Goal: Task Accomplishment & Management: Manage account settings

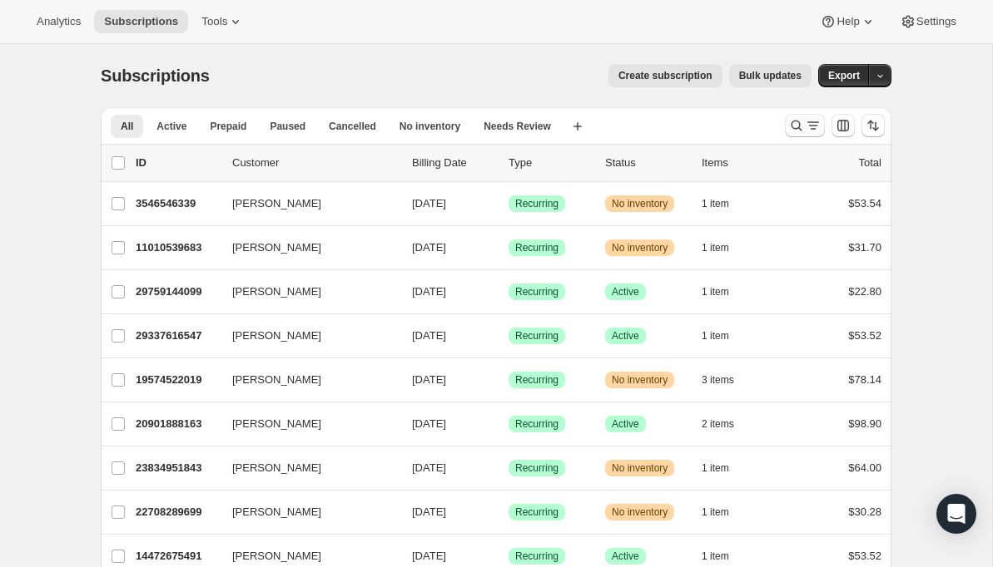
click at [805, 122] on icon "Search and filter results" at bounding box center [813, 125] width 17 height 17
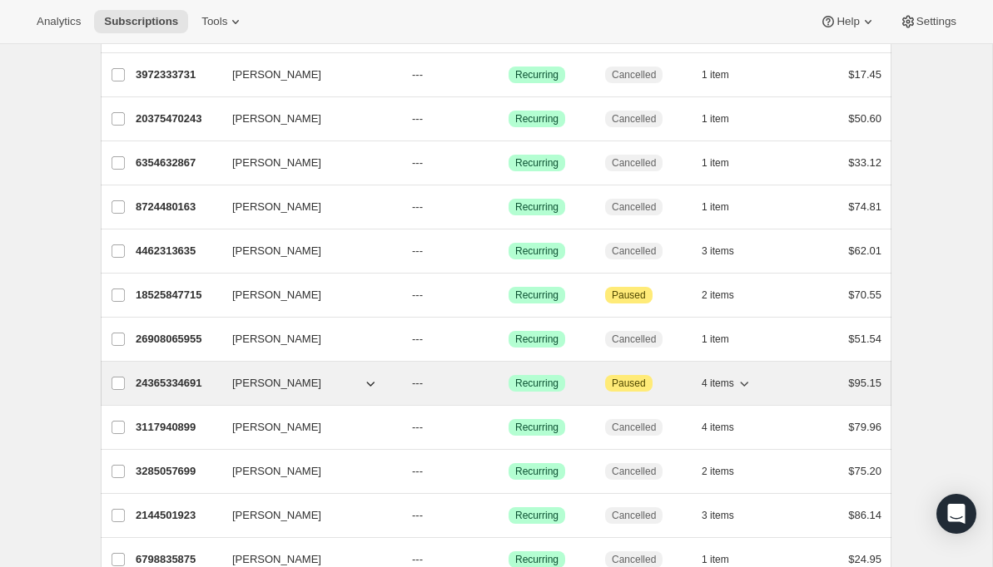
scroll to position [181, 0]
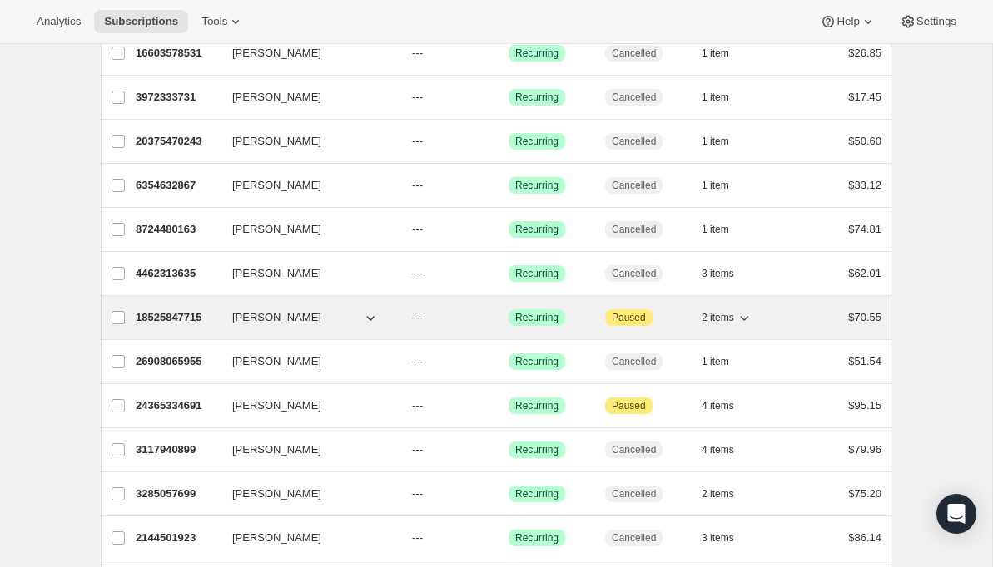
type input "green"
click at [176, 319] on p "18525847715" at bounding box center [177, 318] width 83 height 17
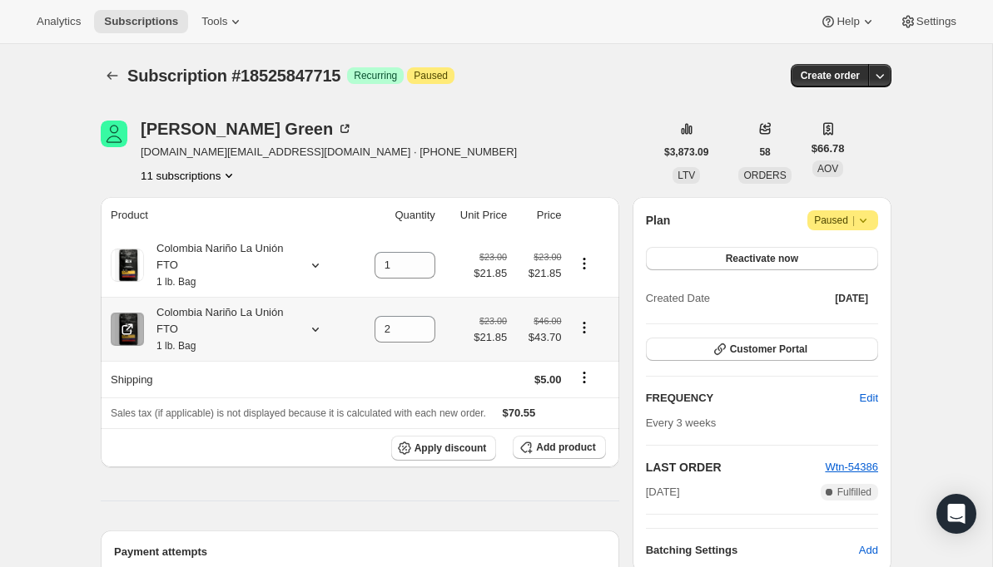
click at [584, 329] on icon "Product actions" at bounding box center [584, 327] width 2 height 2
click at [578, 362] on span "Remove" at bounding box center [572, 363] width 40 height 12
type input "0"
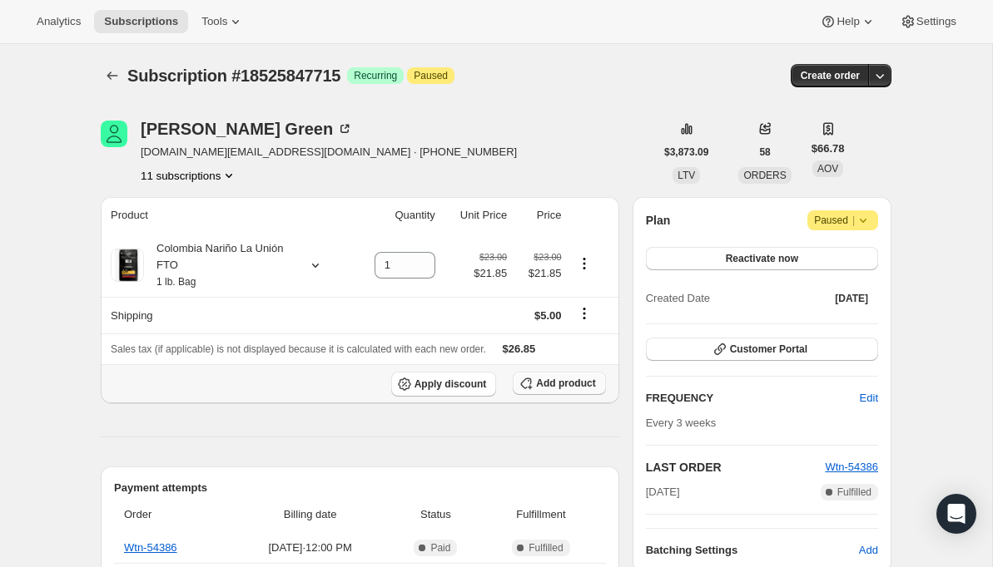
click at [545, 385] on span "Add product" at bounding box center [565, 383] width 59 height 13
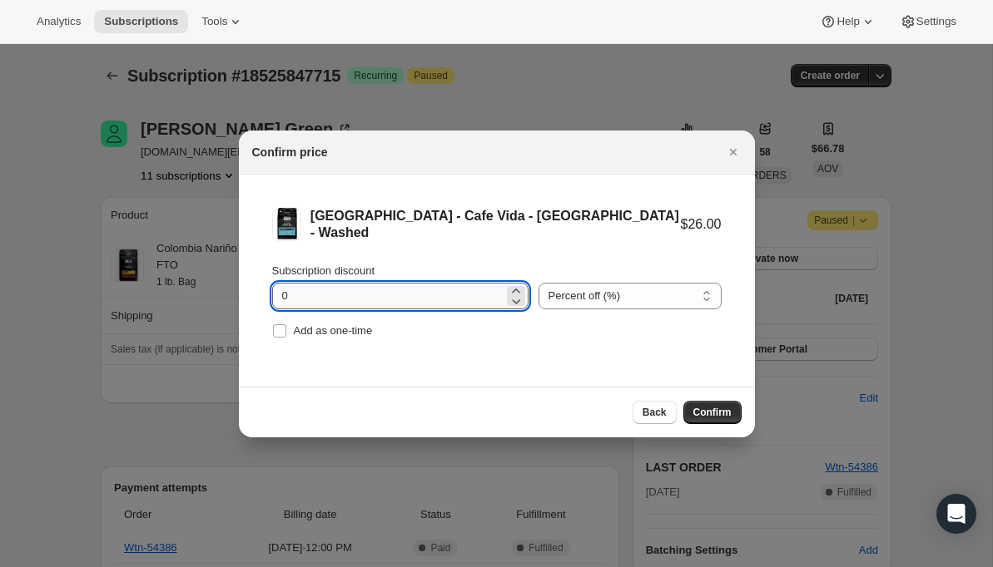
drag, startPoint x: 295, startPoint y: 291, endPoint x: 280, endPoint y: 290, distance: 15.8
click at [280, 291] on input "0" at bounding box center [387, 296] width 231 height 27
type input "5"
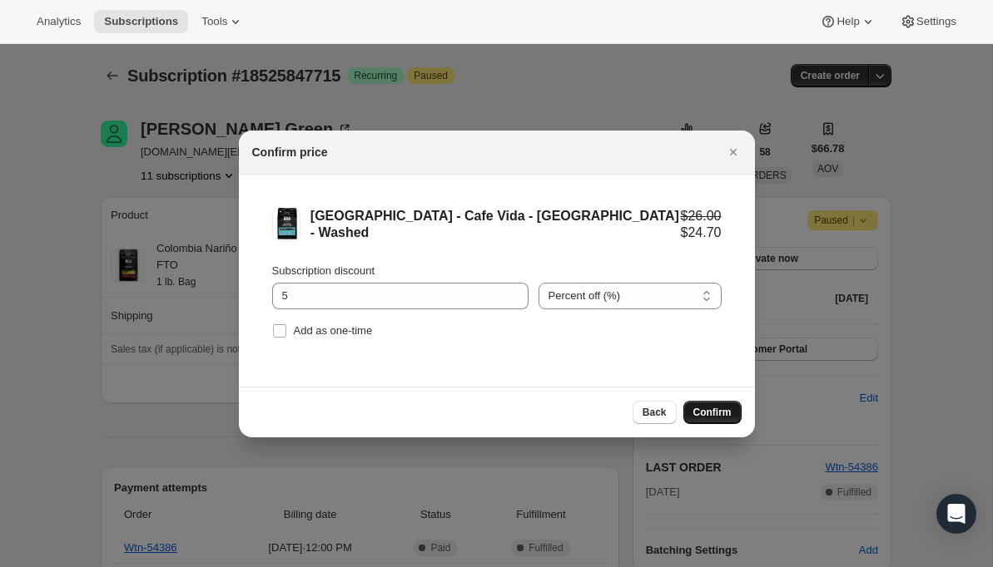
click at [701, 408] on span "Confirm" at bounding box center [712, 412] width 38 height 13
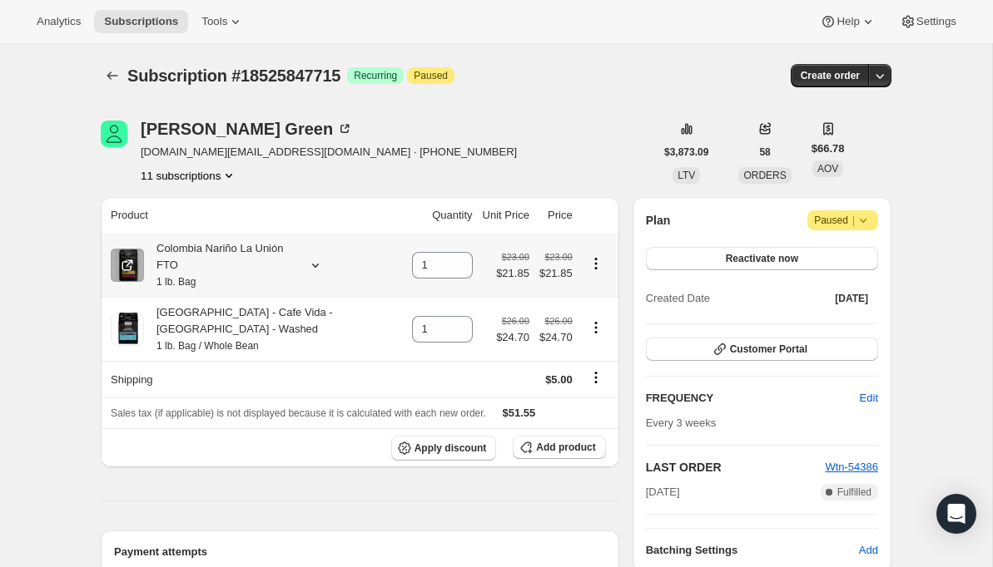
click at [592, 265] on icon "Product actions" at bounding box center [595, 263] width 17 height 17
click at [594, 265] on icon "Product actions" at bounding box center [595, 263] width 2 height 2
click at [452, 270] on icon at bounding box center [460, 270] width 17 height 17
type input "0"
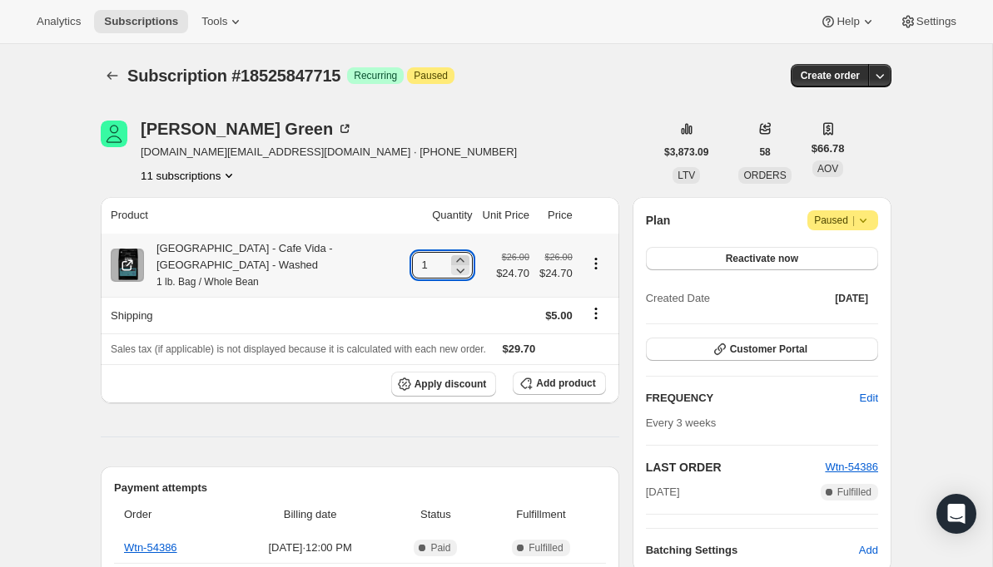
click at [452, 253] on icon at bounding box center [460, 260] width 17 height 17
type input "2"
click at [544, 377] on span "Add product" at bounding box center [565, 383] width 59 height 13
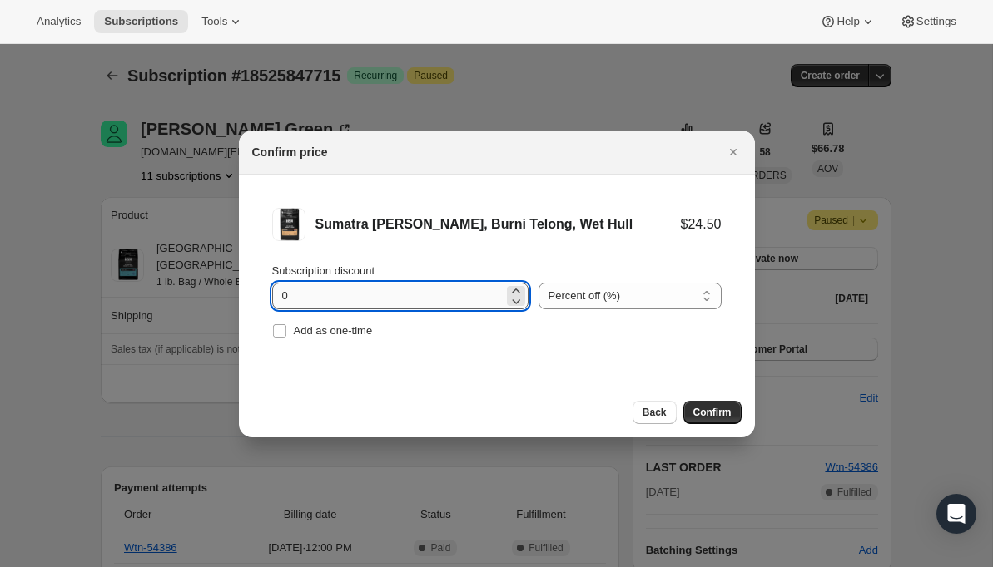
drag, startPoint x: 297, startPoint y: 297, endPoint x: 271, endPoint y: 296, distance: 25.8
click at [272, 296] on input "0" at bounding box center [387, 296] width 231 height 27
type input "5"
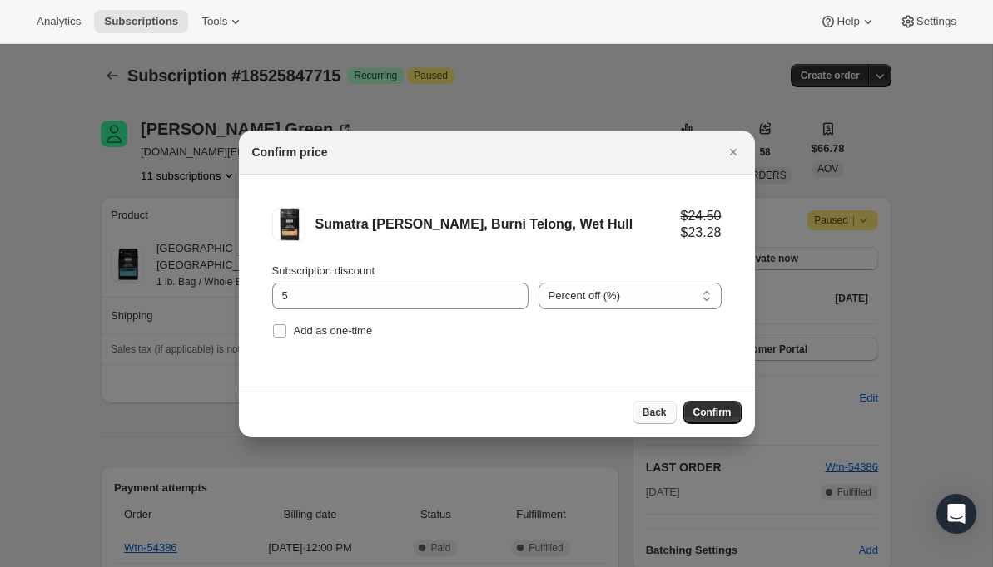
click at [656, 407] on span "Back" at bounding box center [654, 412] width 24 height 13
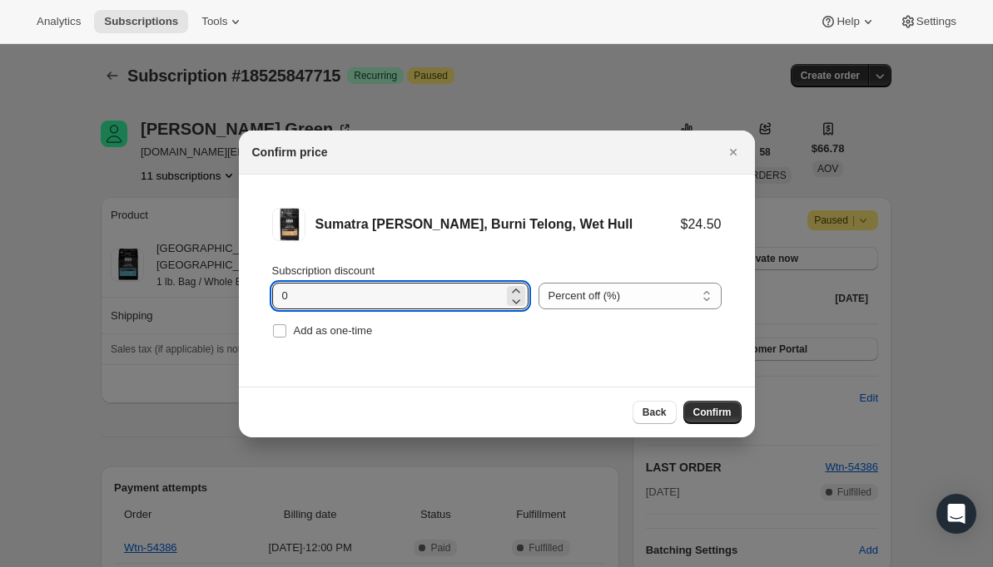
drag, startPoint x: 292, startPoint y: 298, endPoint x: 260, endPoint y: 294, distance: 32.7
click at [260, 294] on li "Sumatra [PERSON_NAME], Burni Telong, Wet Hull $24.50 Subscription discount 0 Pe…" at bounding box center [497, 275] width 516 height 201
type input "5"
click at [714, 411] on span "Confirm" at bounding box center [712, 412] width 38 height 13
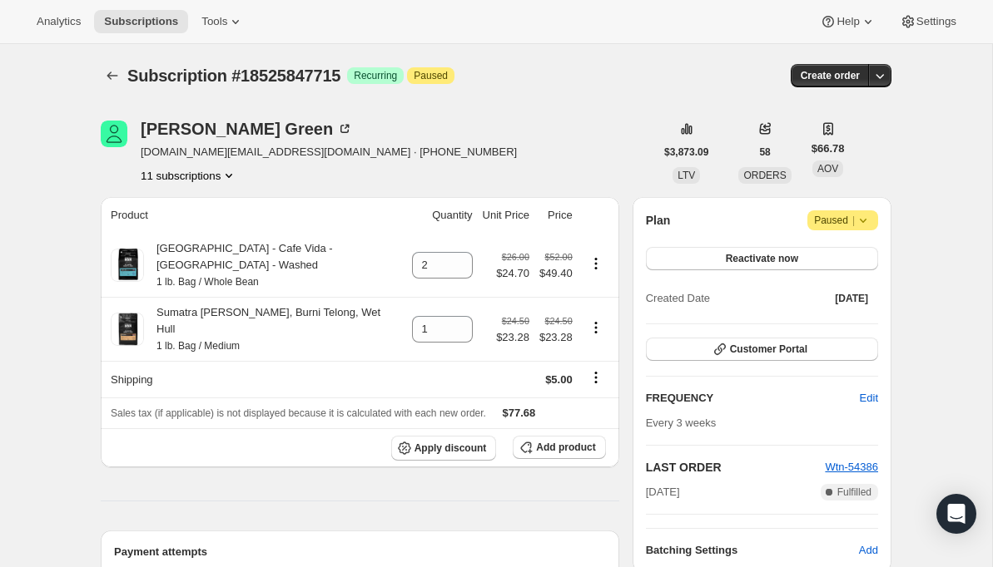
click at [865, 218] on icon at bounding box center [863, 220] width 17 height 17
click at [778, 256] on span "Reactivate now" at bounding box center [762, 258] width 72 height 13
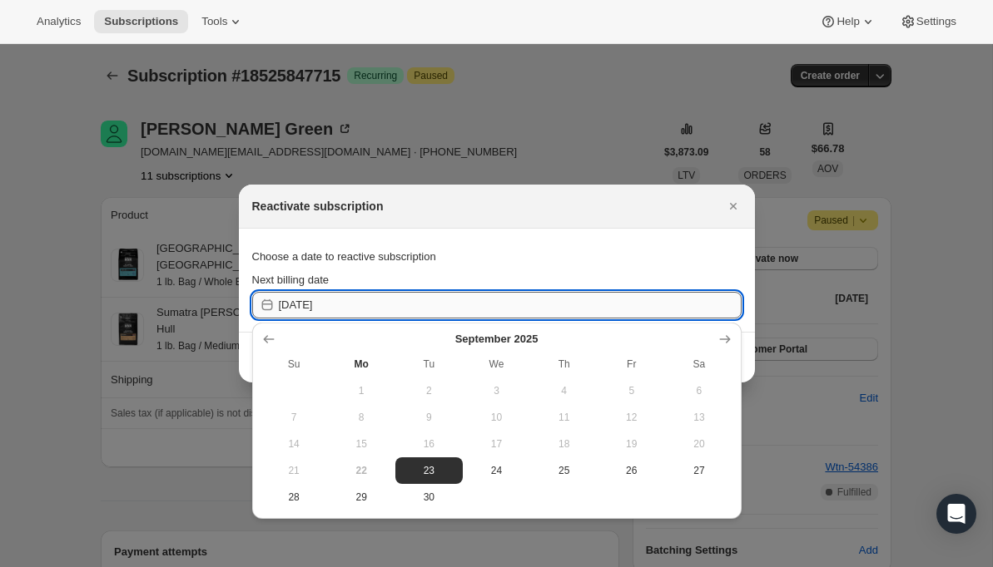
click at [341, 301] on input "[DATE]" at bounding box center [510, 305] width 463 height 27
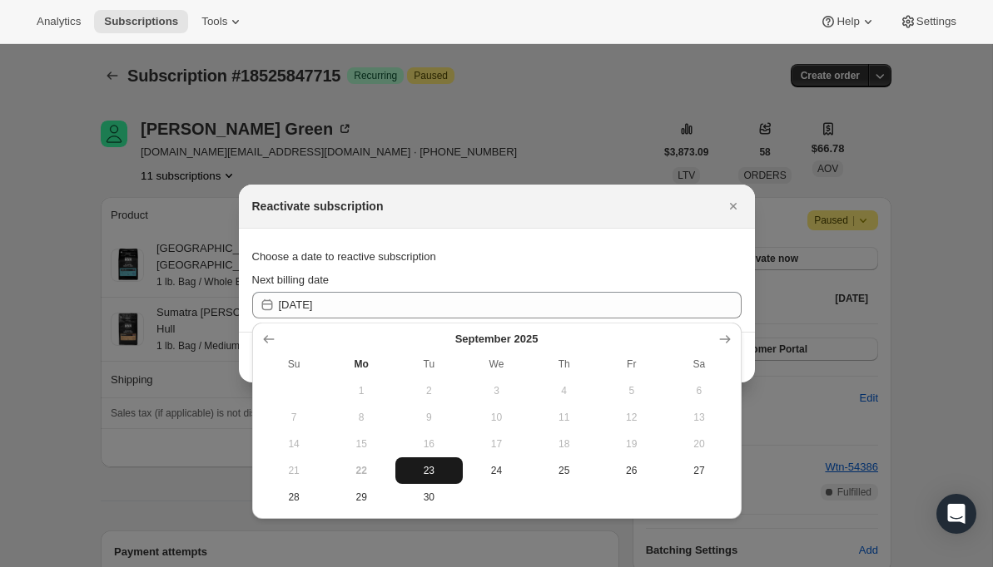
click at [429, 467] on span "23" at bounding box center [429, 470] width 54 height 13
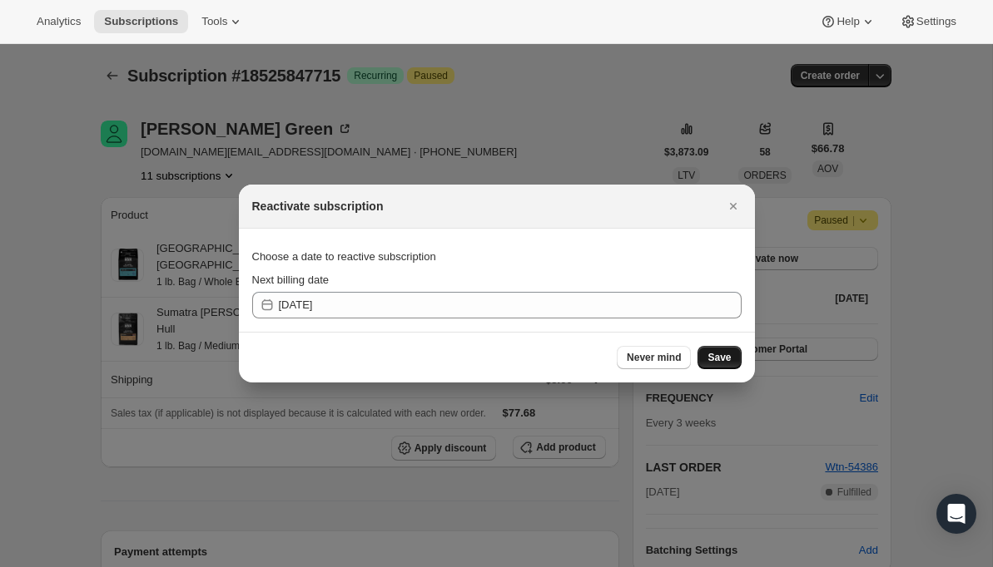
click at [721, 359] on span "Save" at bounding box center [718, 357] width 23 height 13
